Goal: Navigation & Orientation: Find specific page/section

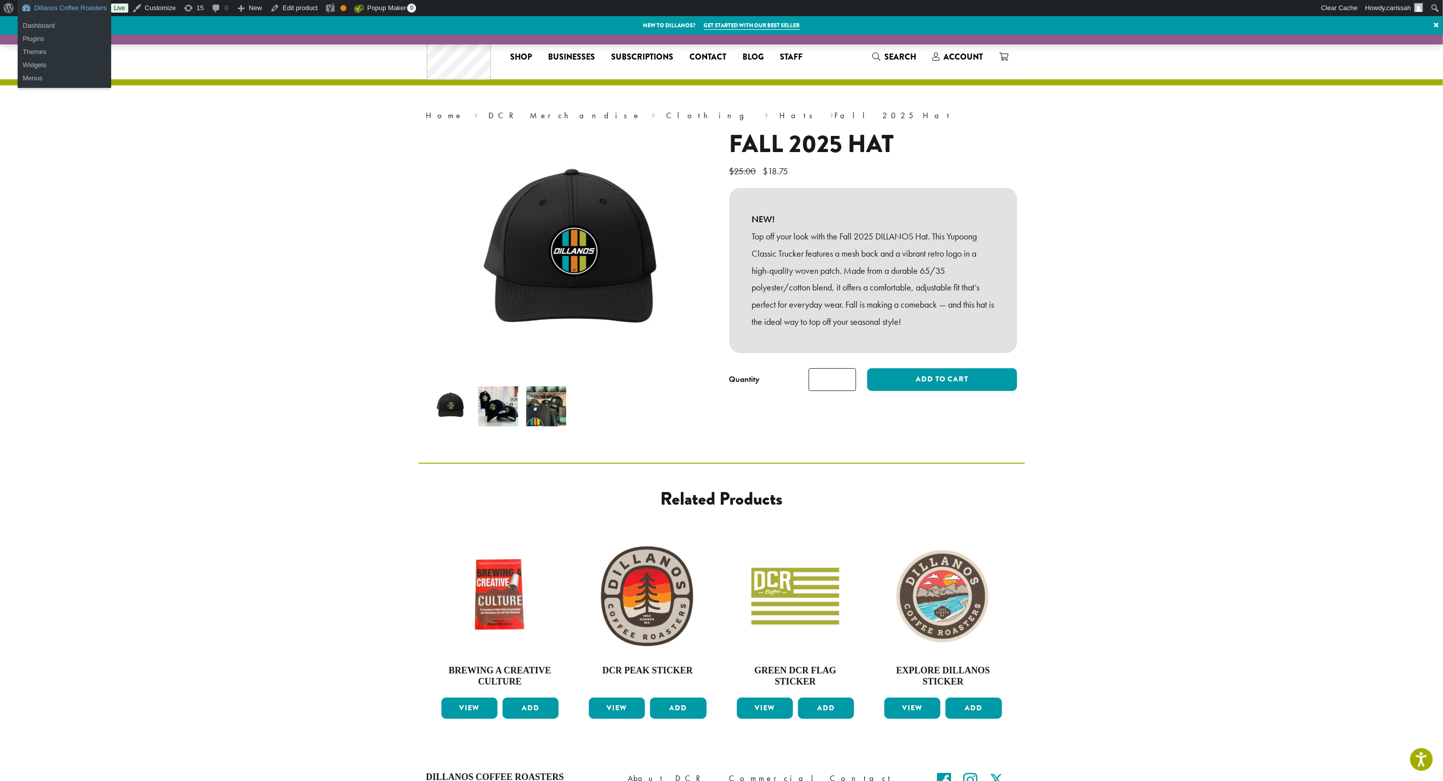
click at [63, 9] on link "Dillanos Coffee Roasters" at bounding box center [64, 8] width 93 height 16
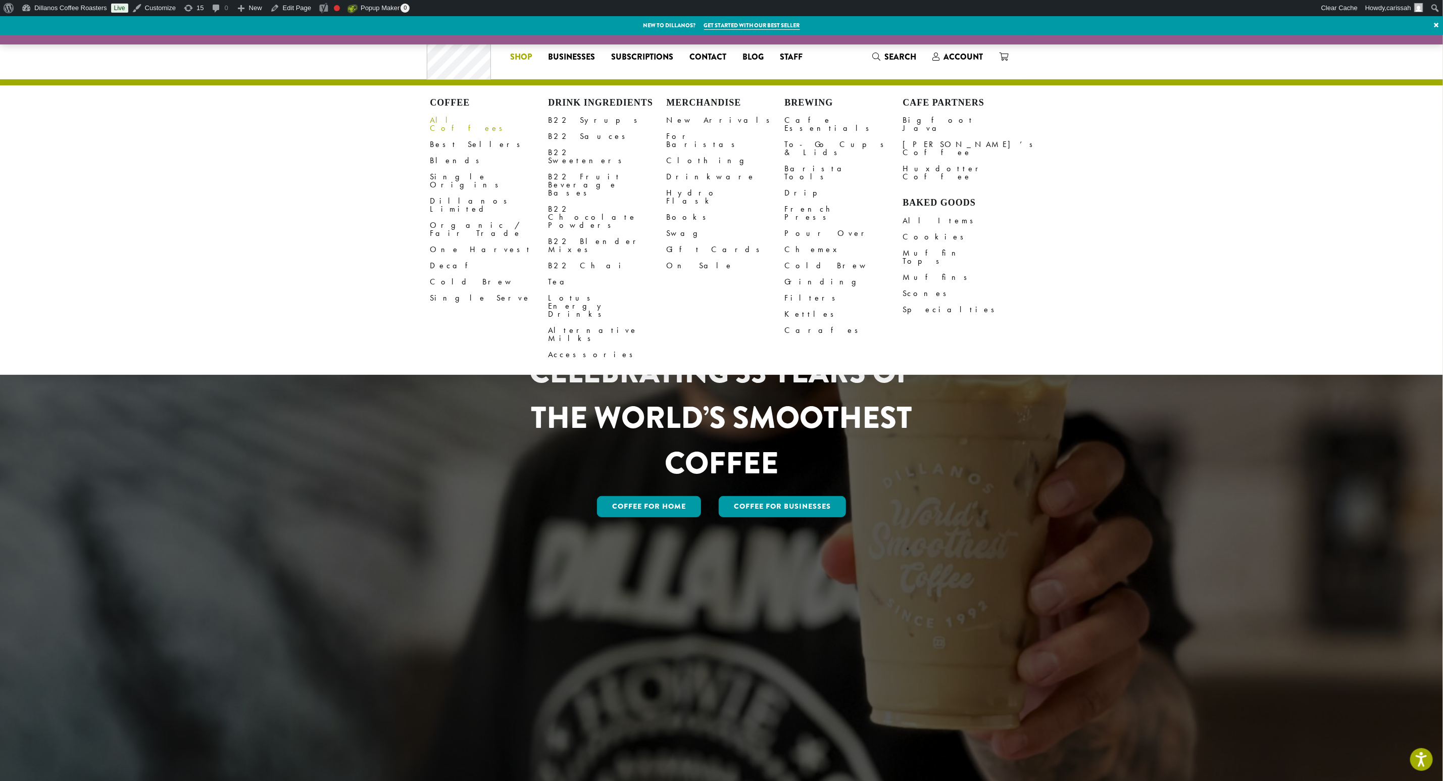
click at [447, 117] on link "All Coffees" at bounding box center [489, 124] width 118 height 24
